Goal: Navigation & Orientation: Find specific page/section

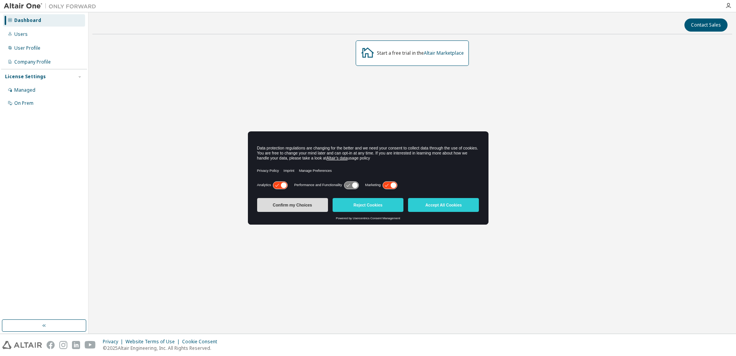
click at [283, 199] on button "Confirm my Choices" at bounding box center [292, 205] width 71 height 14
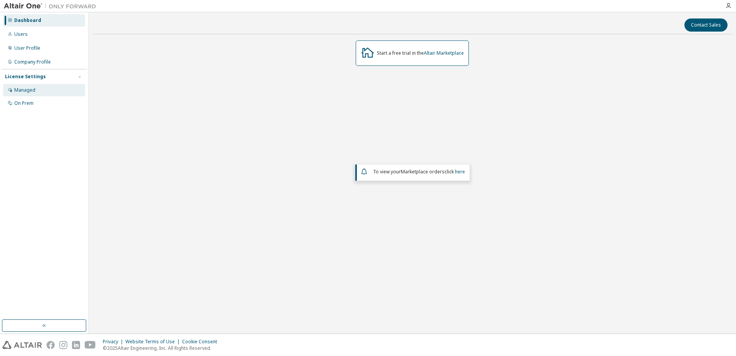
click at [28, 85] on div "Managed" at bounding box center [44, 90] width 82 height 12
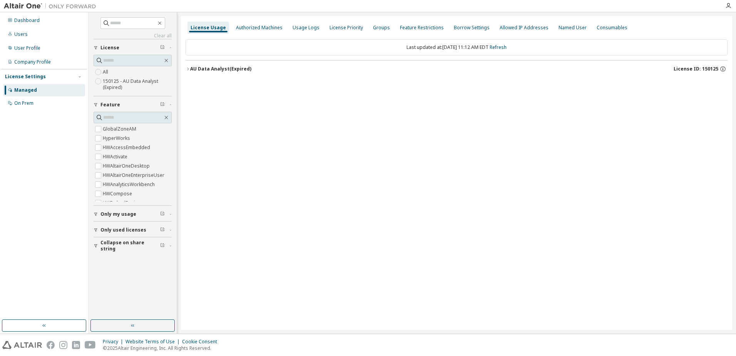
click at [189, 69] on icon "button" at bounding box center [188, 69] width 5 height 5
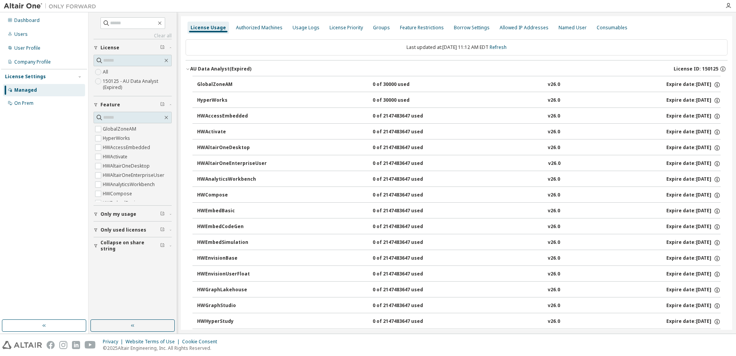
click at [186, 69] on icon "button" at bounding box center [188, 69] width 5 height 5
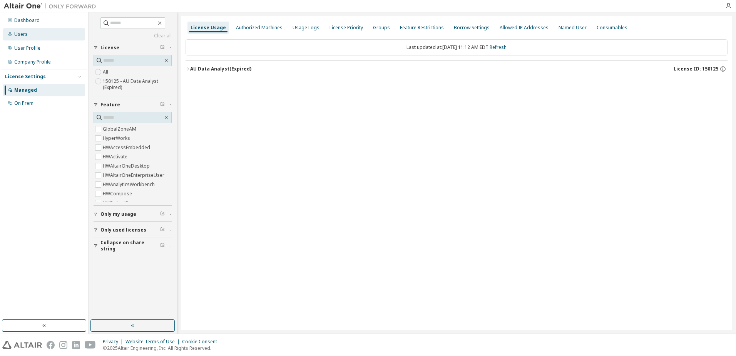
click at [27, 31] on div "Users" at bounding box center [44, 34] width 82 height 12
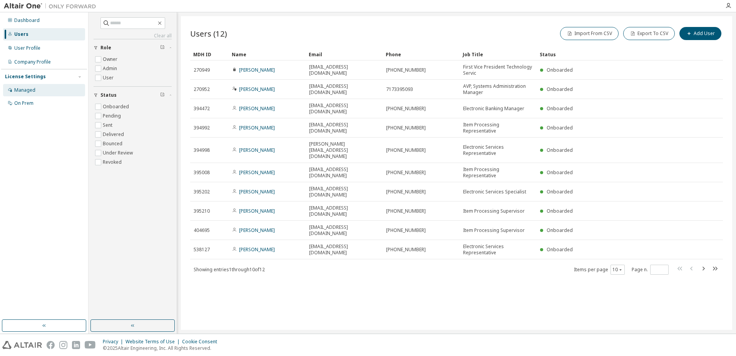
click at [34, 85] on div "Managed" at bounding box center [44, 90] width 82 height 12
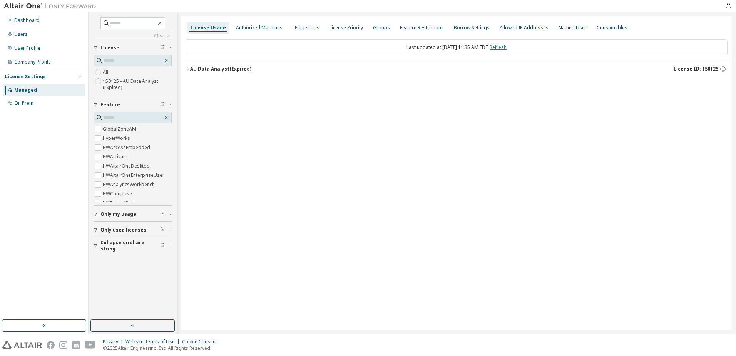
click at [507, 47] on link "Refresh" at bounding box center [498, 47] width 17 height 7
click at [347, 27] on div "License Priority" at bounding box center [346, 28] width 33 height 6
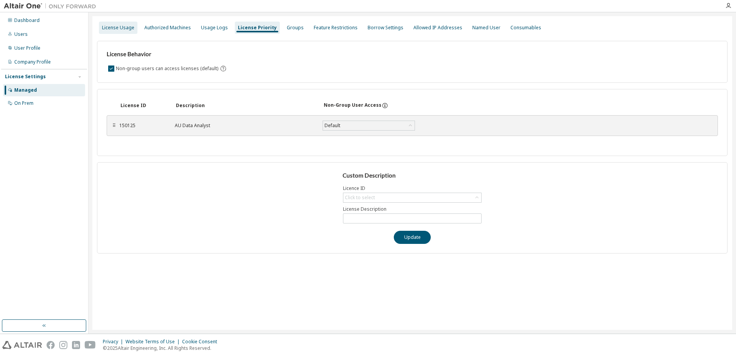
click at [122, 30] on div "License Usage" at bounding box center [118, 28] width 32 height 6
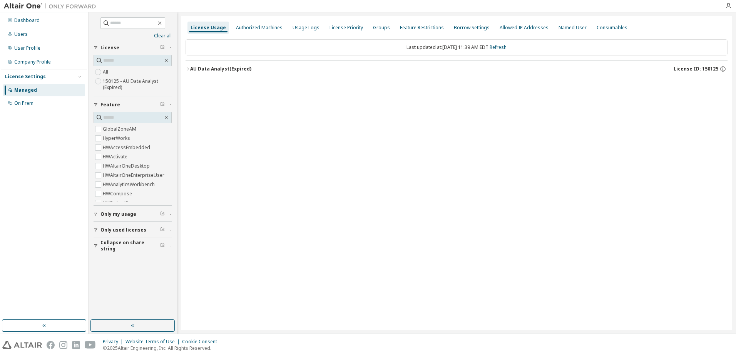
click at [189, 68] on icon "button" at bounding box center [188, 69] width 5 height 5
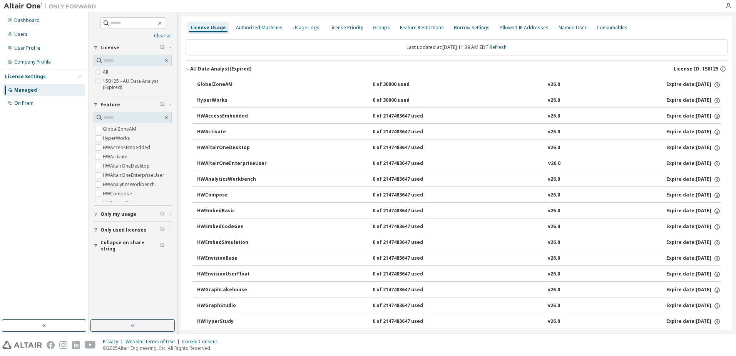
click at [190, 68] on icon "button" at bounding box center [188, 69] width 5 height 5
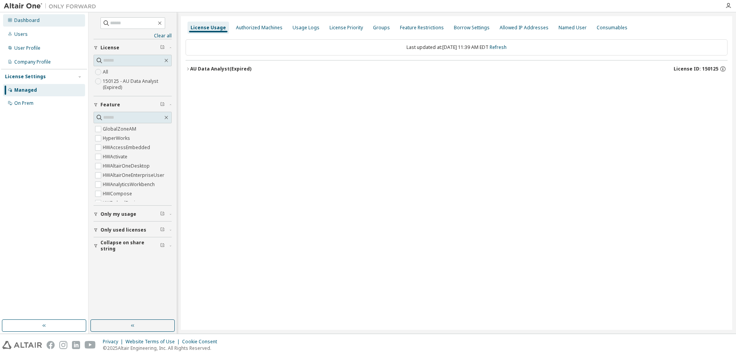
click at [27, 19] on div "Dashboard" at bounding box center [26, 20] width 25 height 6
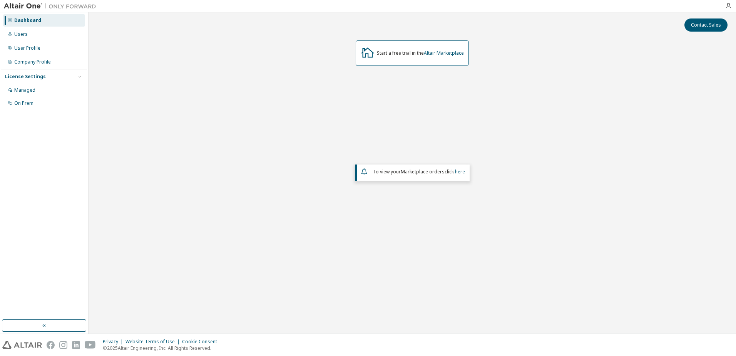
click at [27, 22] on div "Dashboard" at bounding box center [27, 20] width 27 height 6
